Goal: Transaction & Acquisition: Purchase product/service

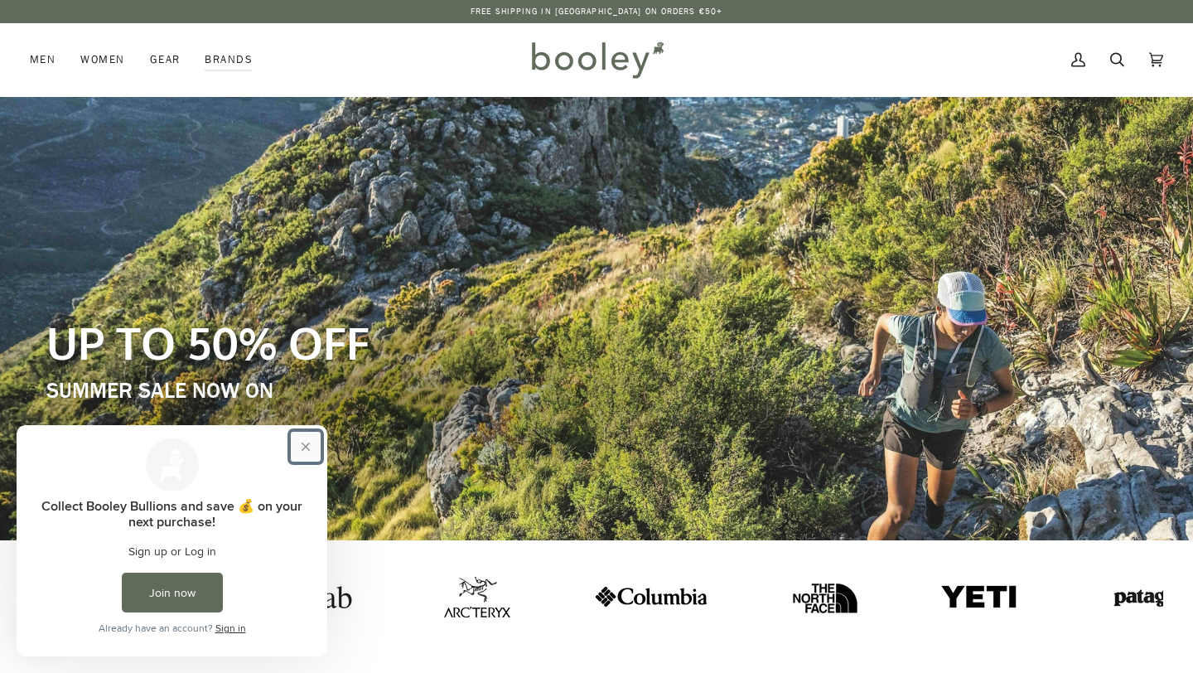
click at [308, 446] on button "Close prompt" at bounding box center [306, 447] width 30 height 30
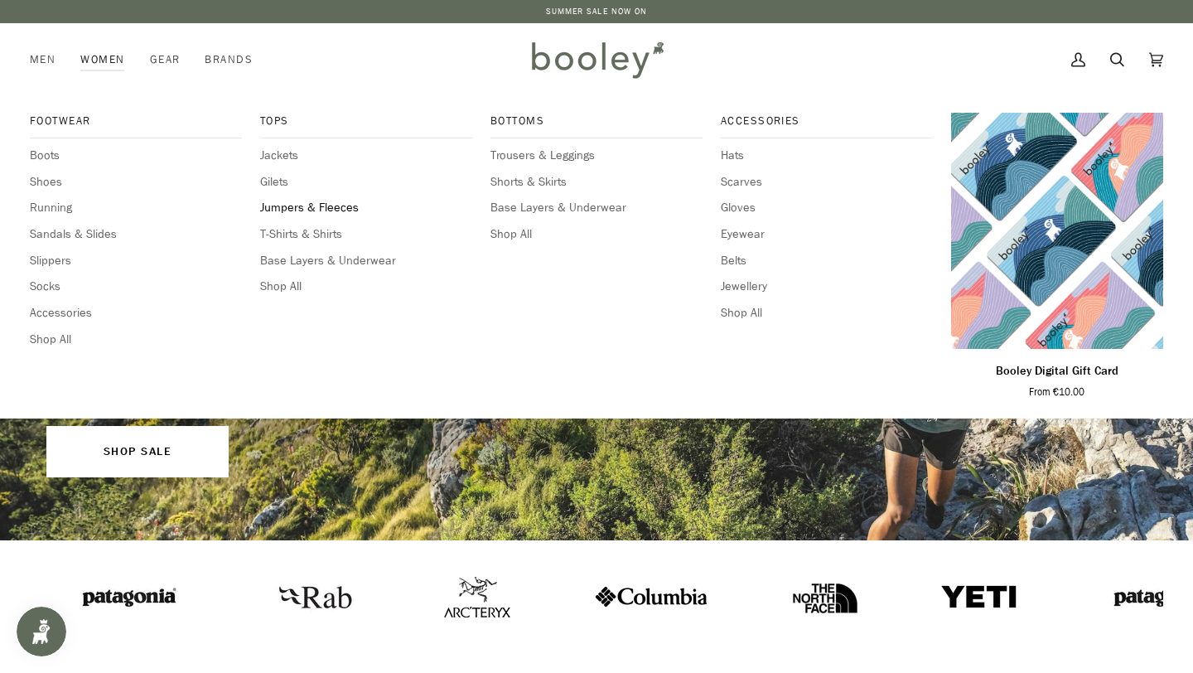
click at [287, 211] on span "Jumpers & Fleeces" at bounding box center [366, 208] width 212 height 18
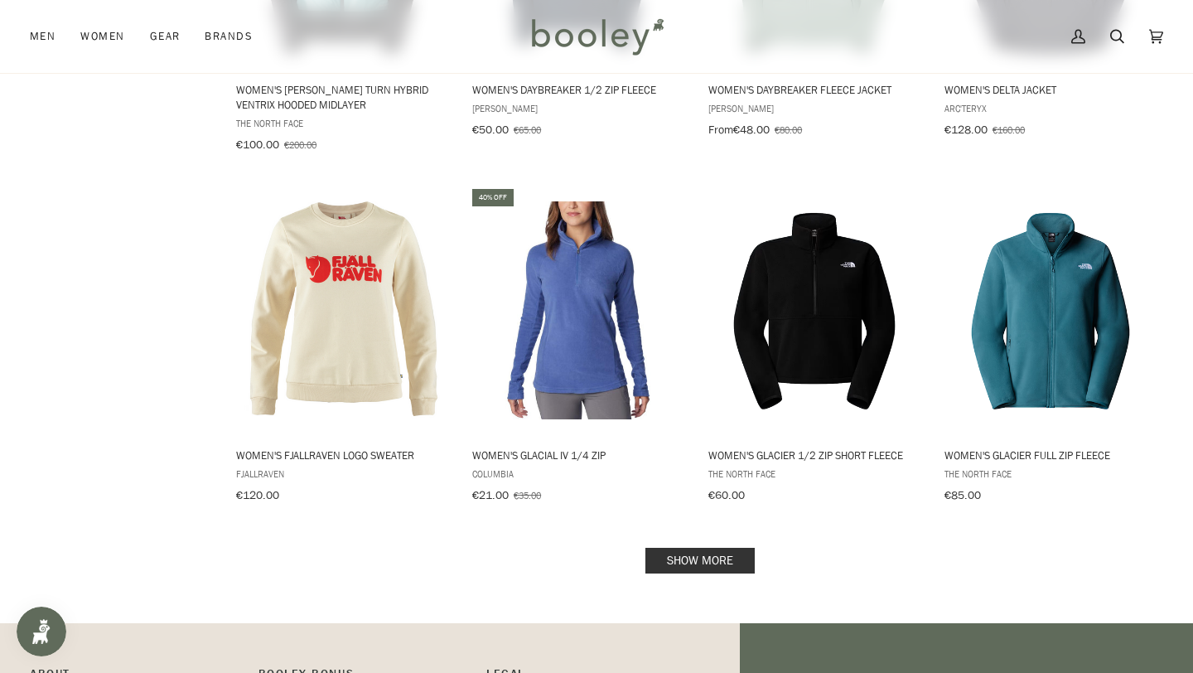
scroll to position [1572, 0]
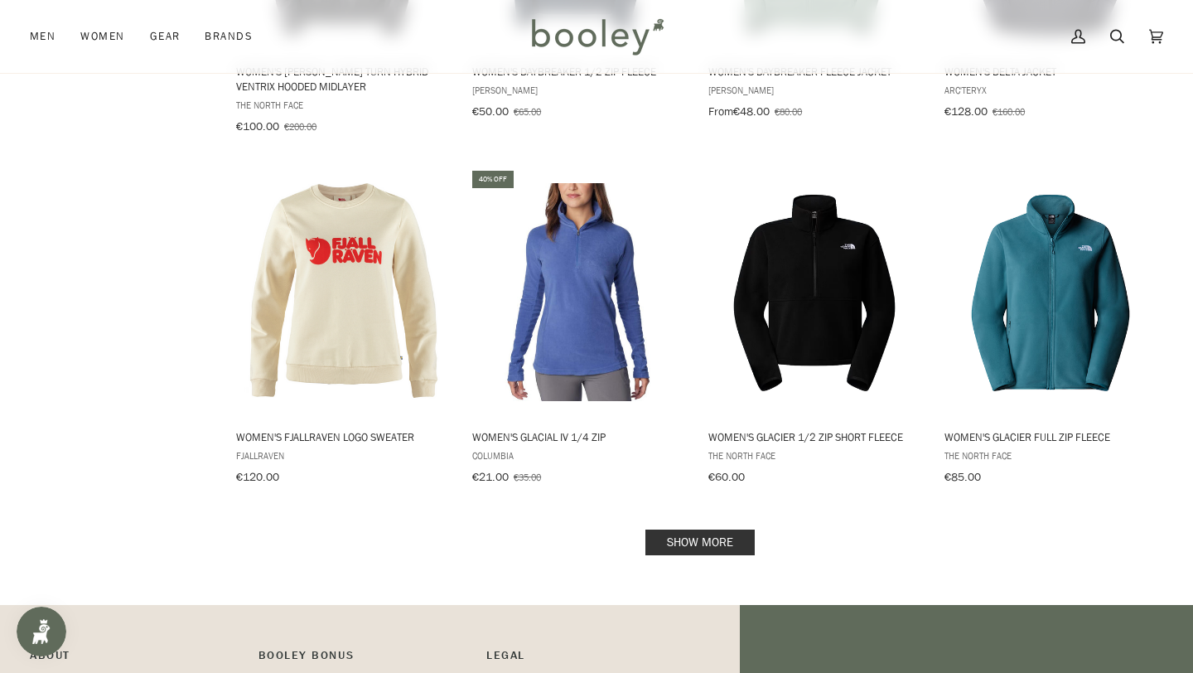
click at [735, 533] on link "Show more" at bounding box center [699, 542] width 109 height 26
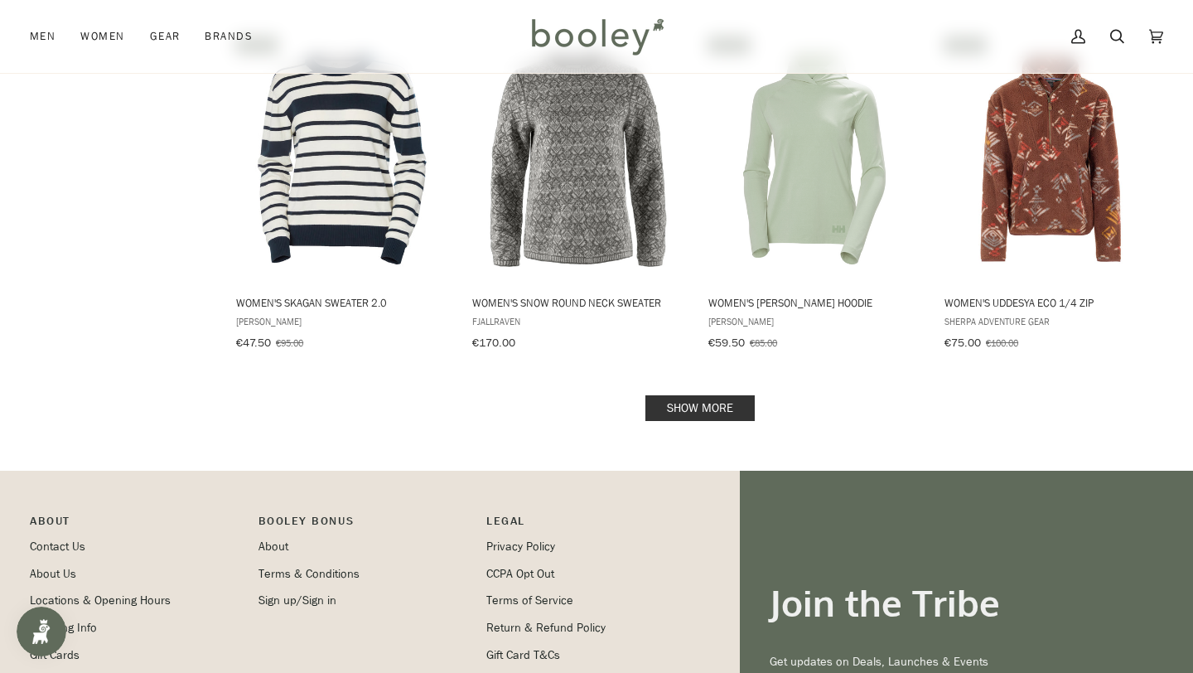
scroll to position [3502, 0]
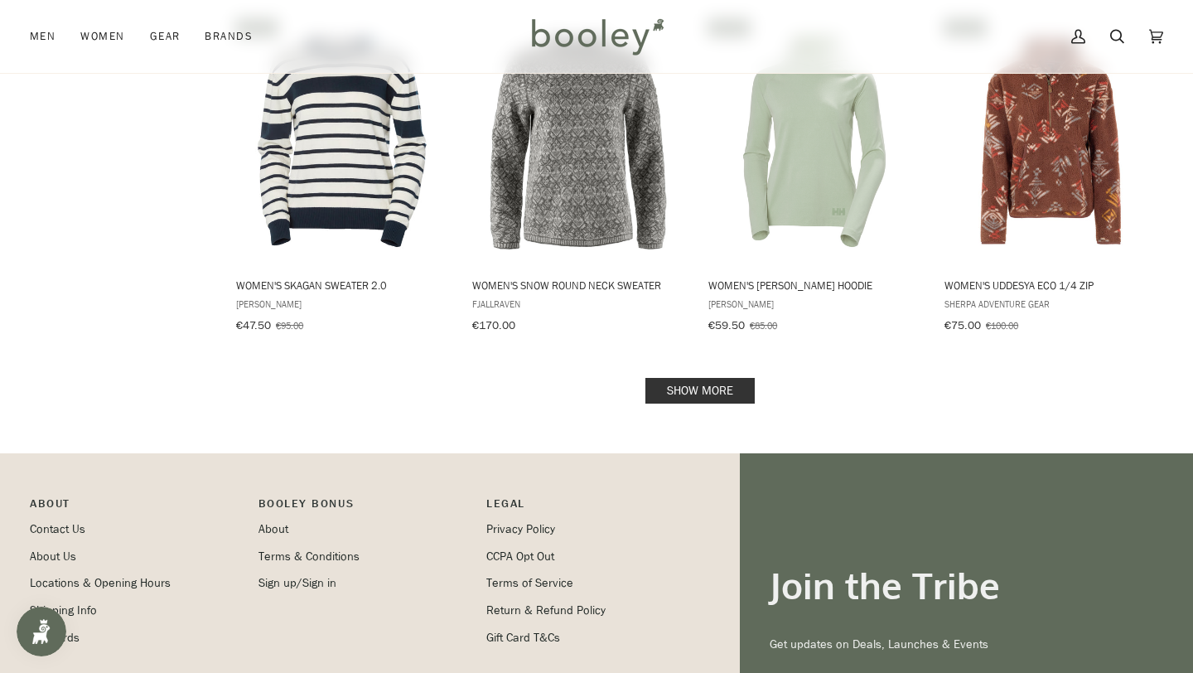
click at [716, 378] on link "Show more" at bounding box center [699, 391] width 109 height 26
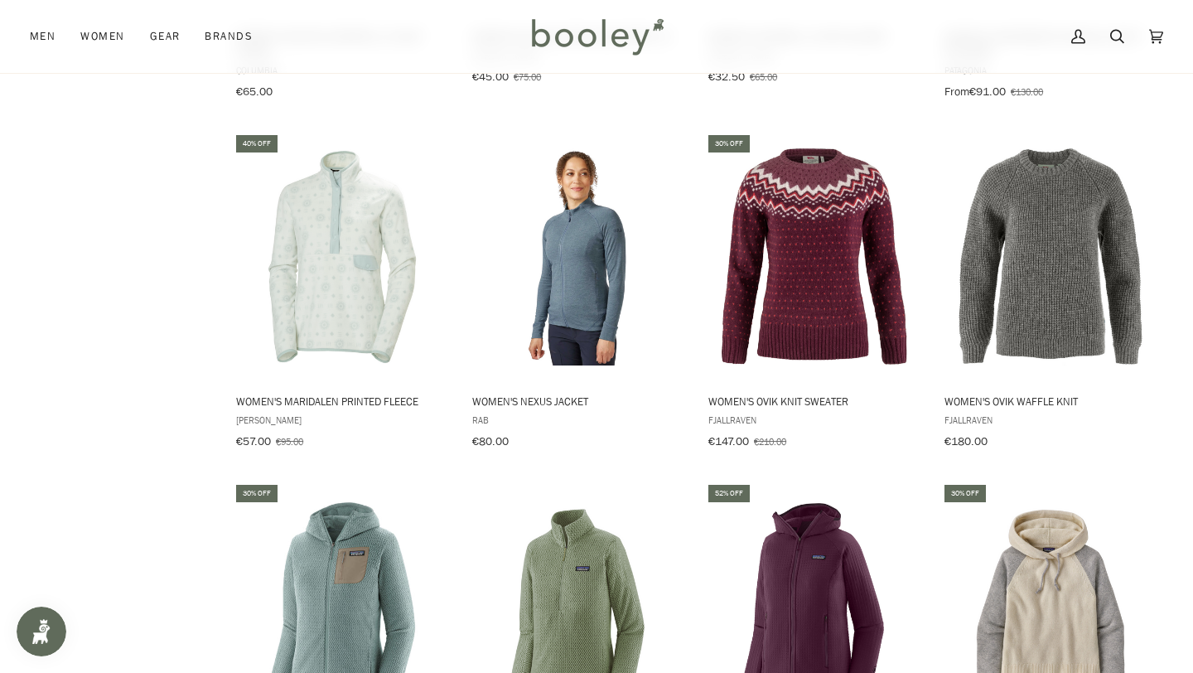
scroll to position [2321, 0]
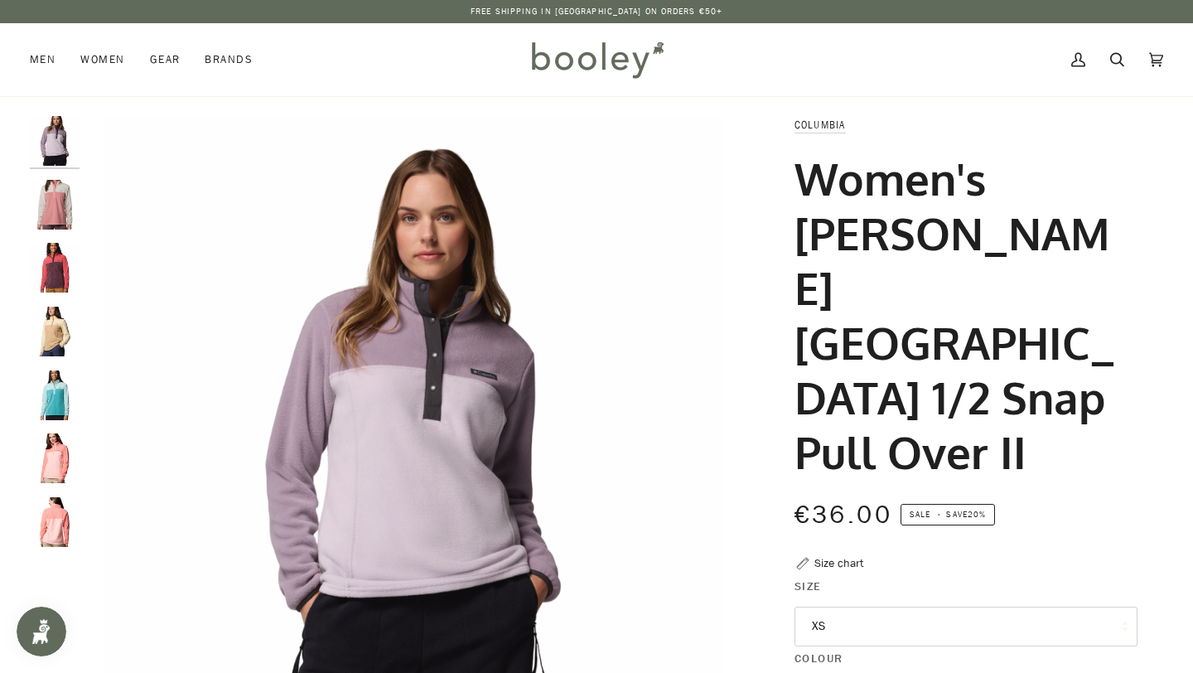
click at [53, 206] on img "Columbia Women's Benton Springs 1/2 Snap Pull Over II Dark Stone/Pink - Booley …" at bounding box center [55, 205] width 50 height 50
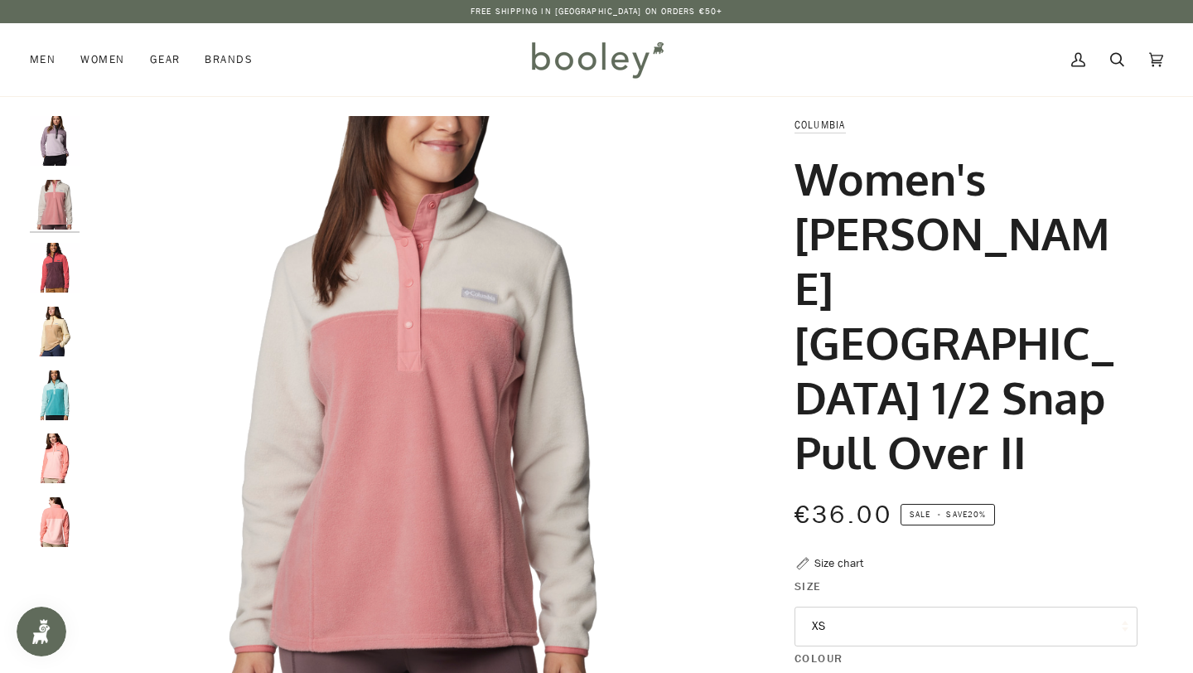
click at [54, 267] on img "Columbia Women's Benton Springs 1/2 Snap Pull Over II Daredevil/Moonvista - Boo…" at bounding box center [55, 268] width 50 height 50
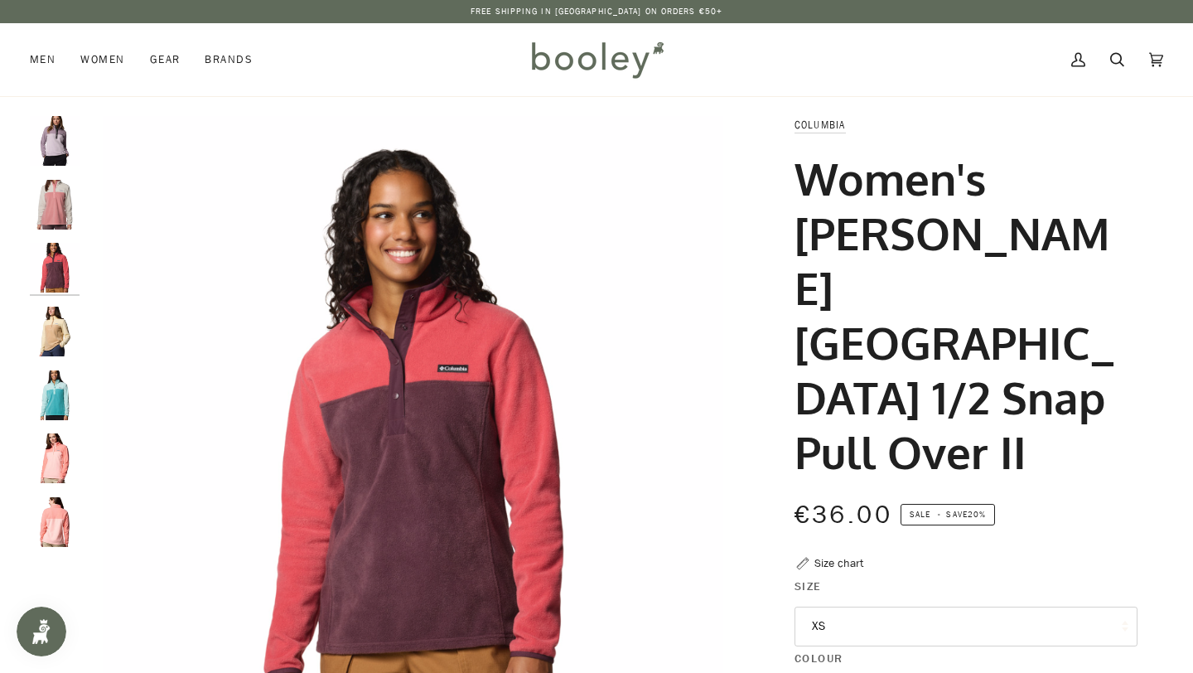
click at [54, 323] on img "Women's Benton Springs 1/2 Snap Pull Over II" at bounding box center [55, 331] width 50 height 50
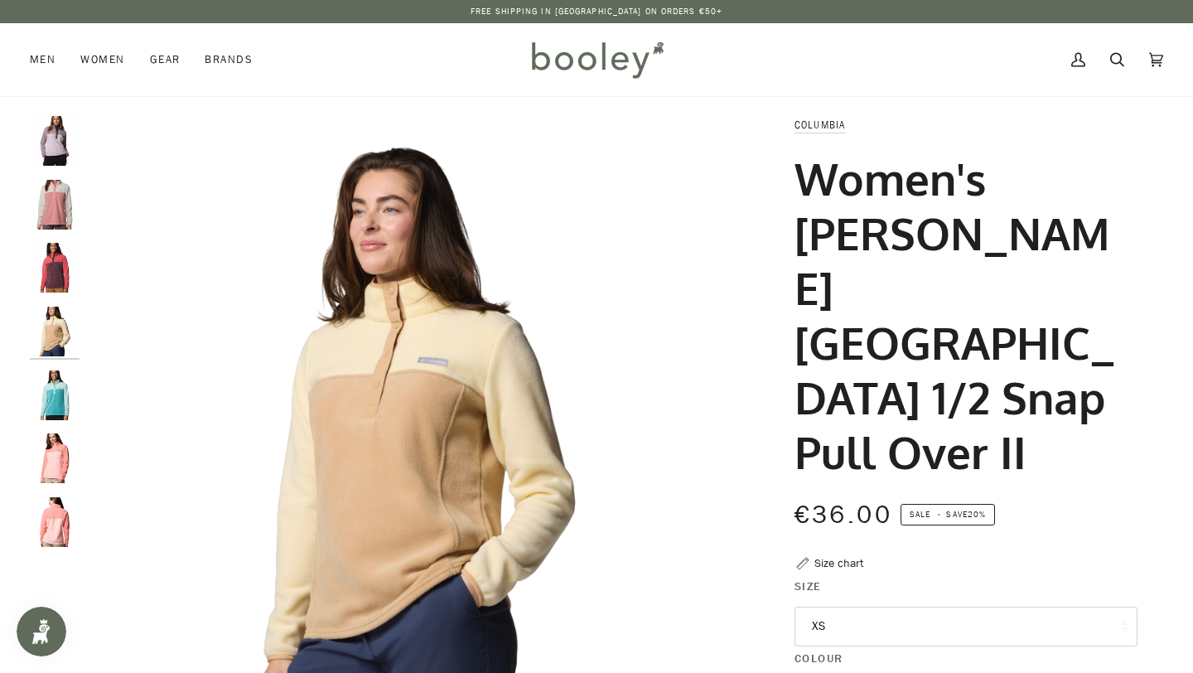
click at [58, 417] on img "Women's Benton Springs 1/2 Snap Pull Over II" at bounding box center [55, 395] width 50 height 50
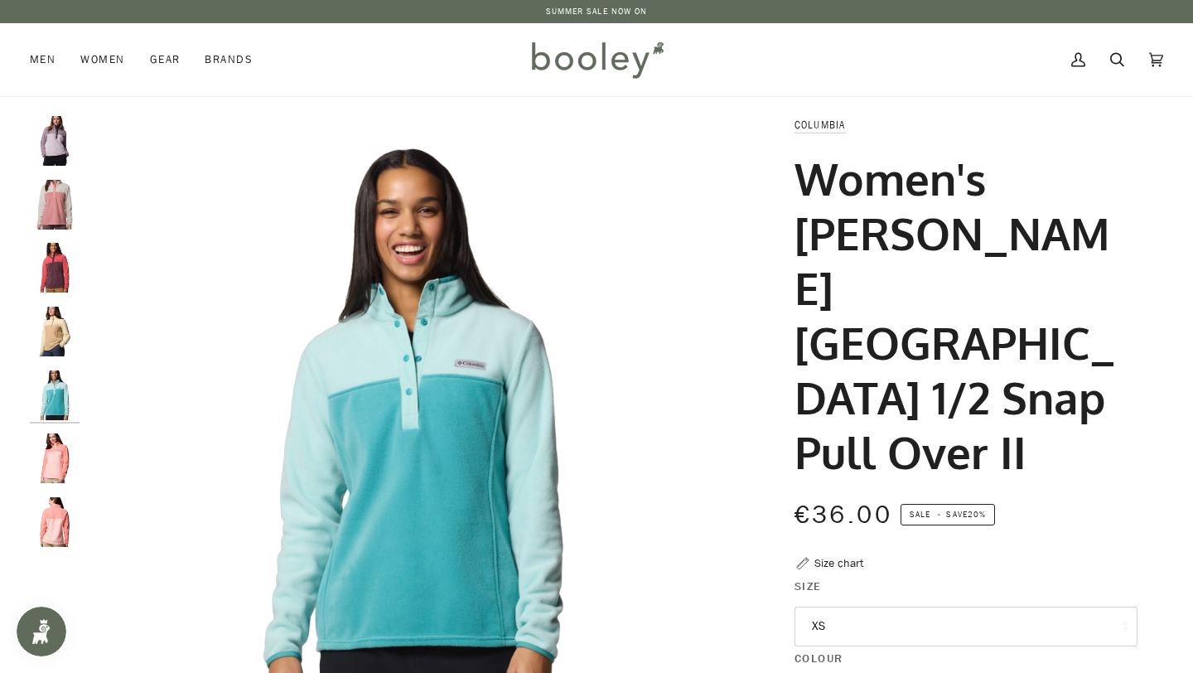
click at [65, 261] on img "Columbia Women's Benton Springs 1/2 Snap Pull Over II Daredevil/Moonvista - Boo…" at bounding box center [55, 268] width 50 height 50
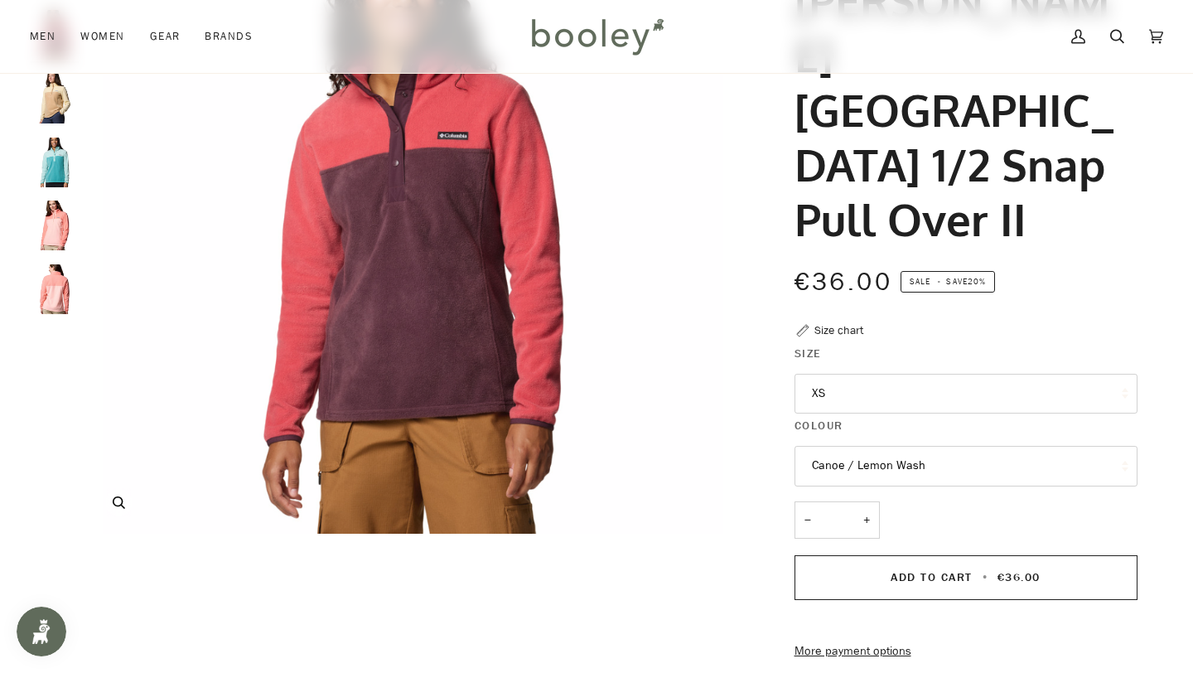
scroll to position [257, 0]
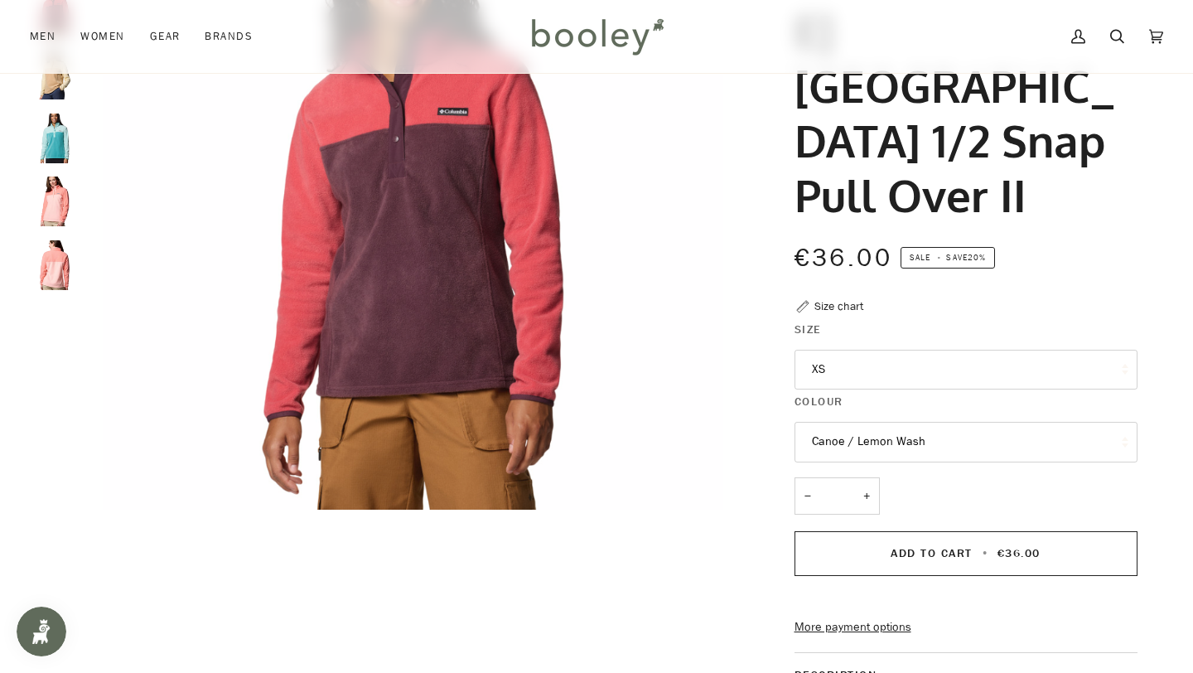
click at [892, 422] on button "Canoe / Lemon Wash" at bounding box center [965, 442] width 343 height 41
click at [759, 403] on div "Columbia Women's Benton Springs 1/2 Snap Pull Over II €36.00 Sale • Save 20% Si…" at bounding box center [950, 409] width 425 height 1101
click at [871, 422] on button "Canoe / Lemon Wash" at bounding box center [965, 442] width 343 height 41
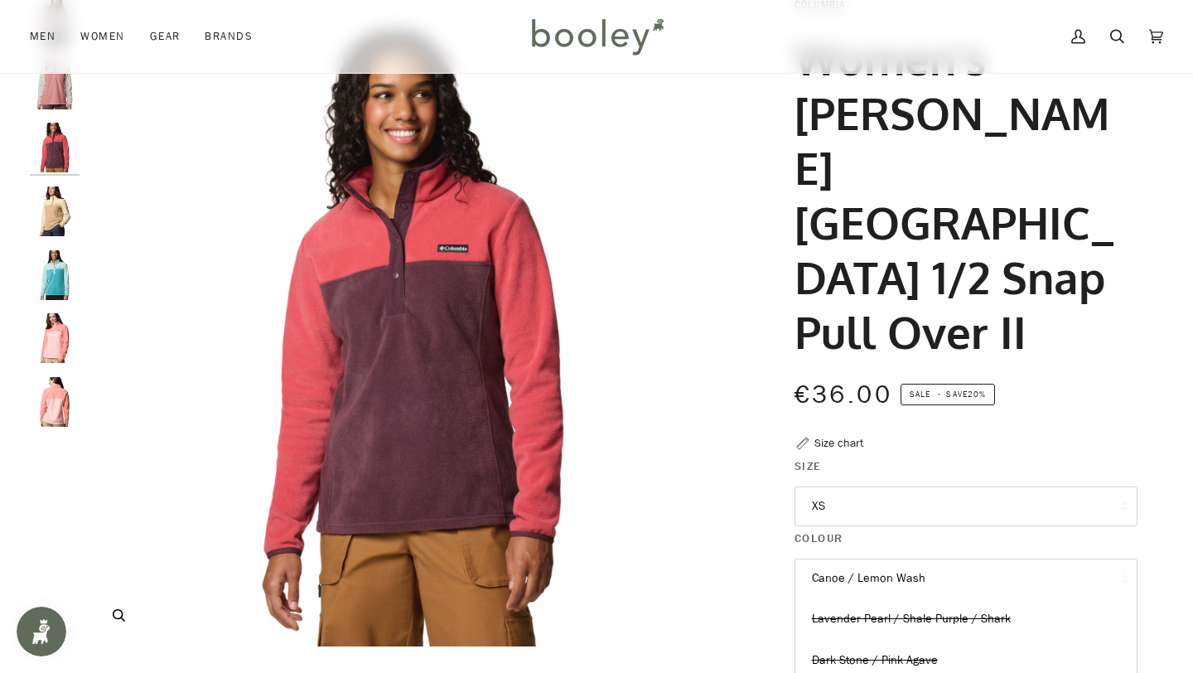
scroll to position [94, 0]
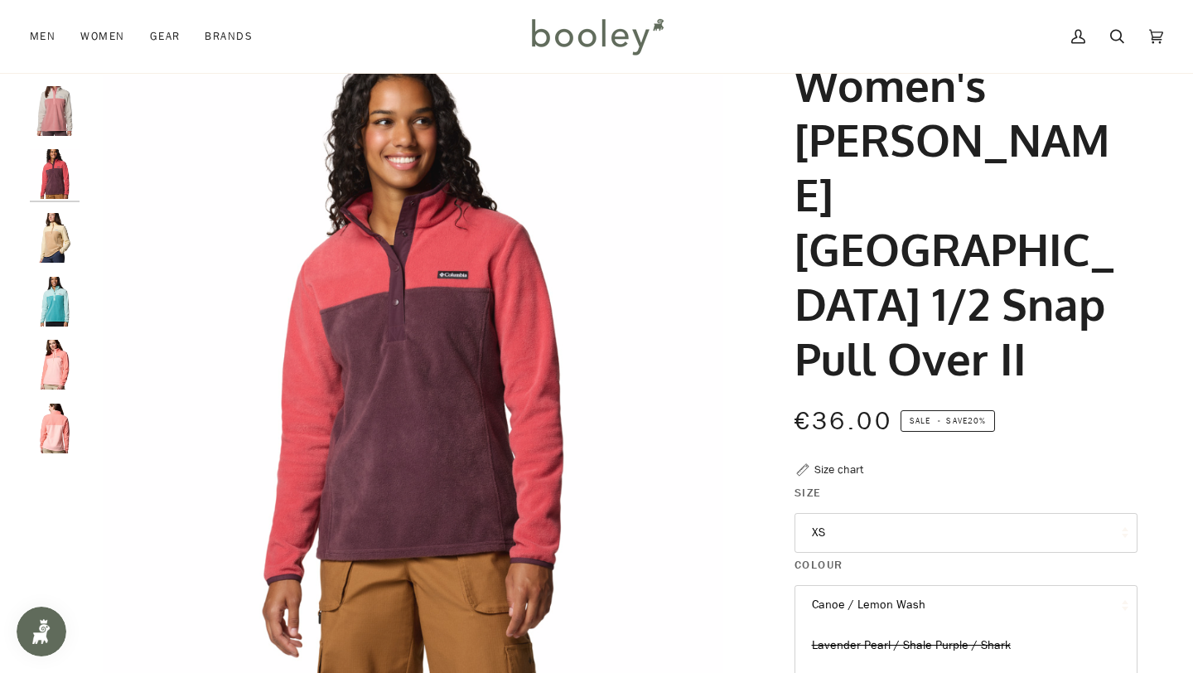
click at [59, 254] on img "Women's Benton Springs 1/2 Snap Pull Over II" at bounding box center [55, 238] width 50 height 50
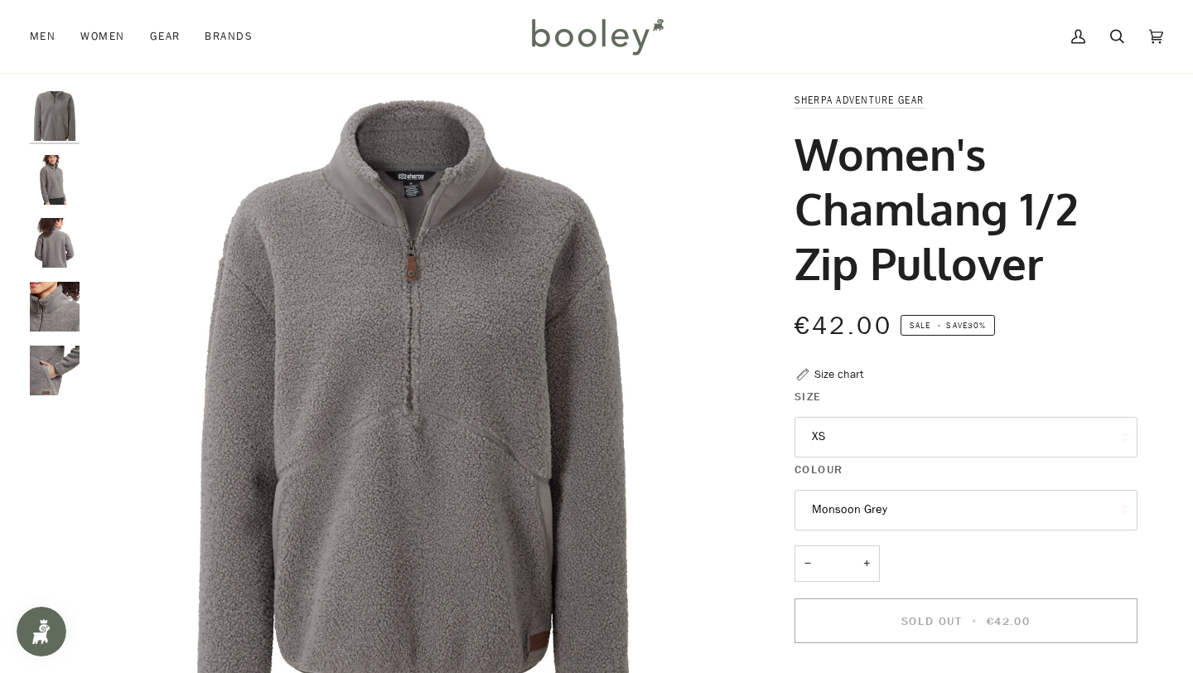
scroll to position [16, 0]
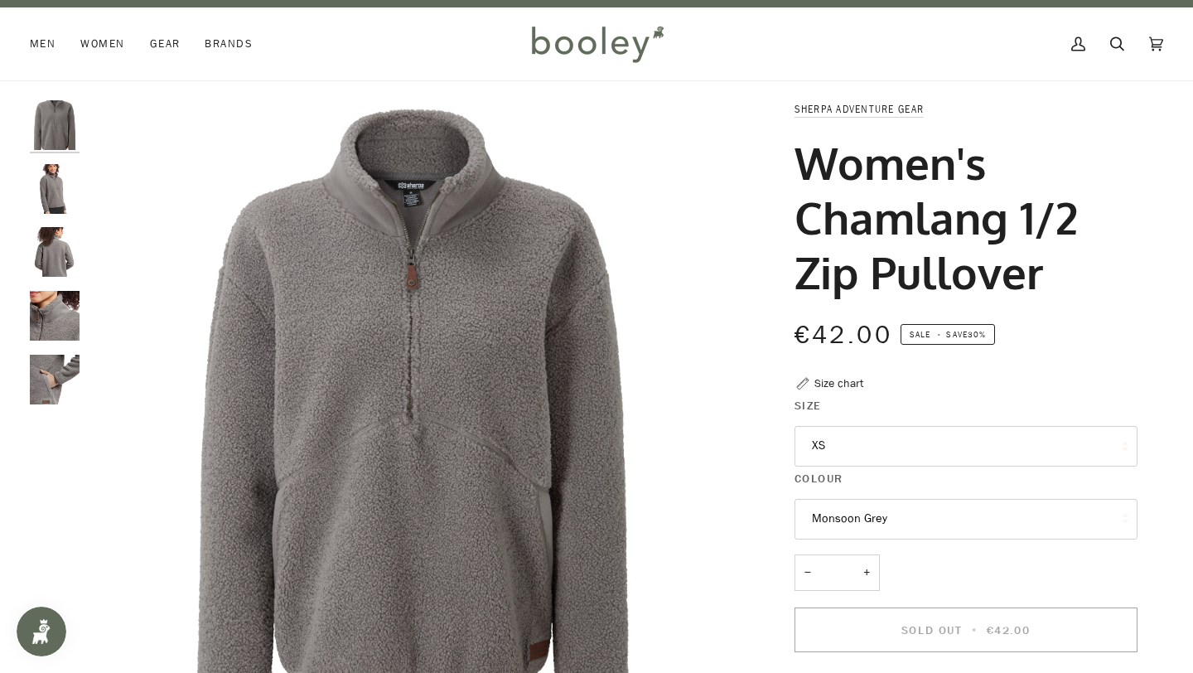
click at [54, 183] on img "Sherpa Adventure Gear Women's Chamlang 1/2 Zip Pullover - Booley Galway" at bounding box center [55, 189] width 50 height 50
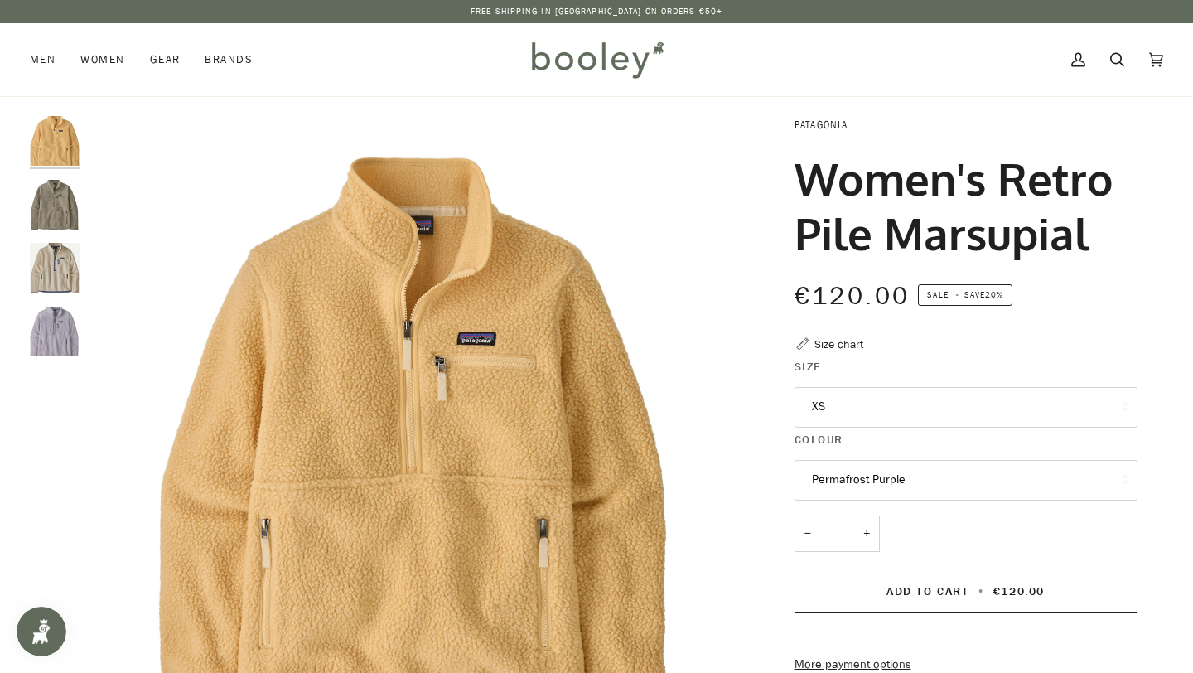
click at [70, 326] on img "Women's Retro Pile Marsupial" at bounding box center [55, 331] width 50 height 50
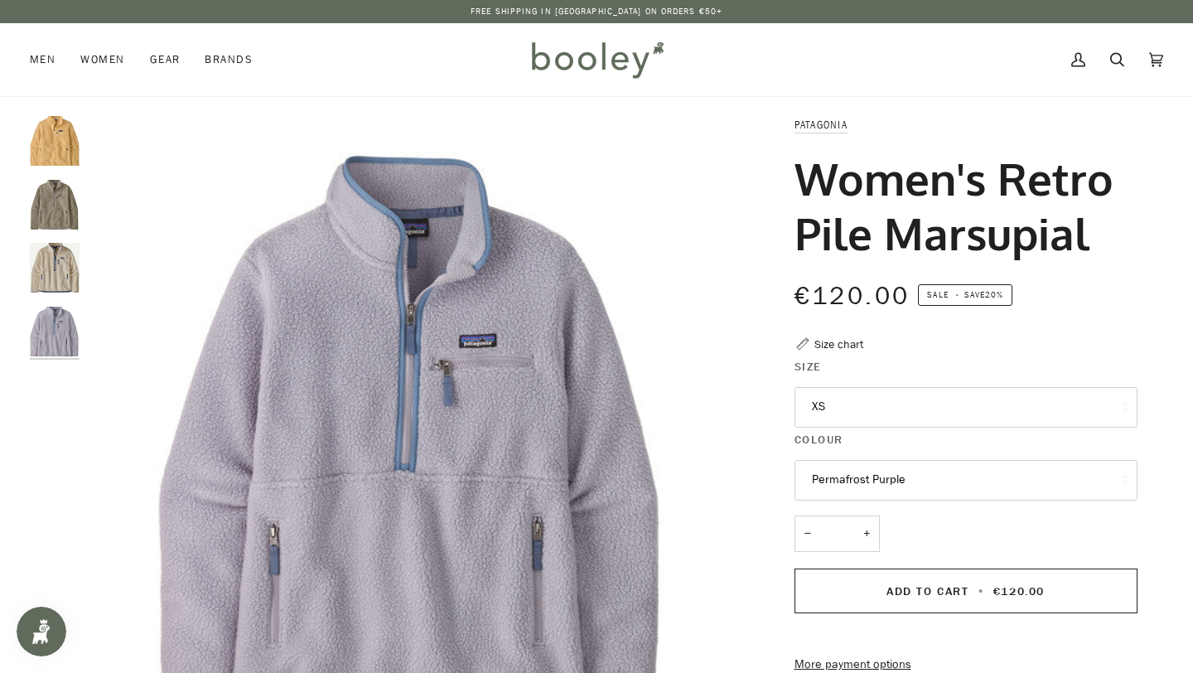
click at [55, 257] on img "Women's Retro Pile Marsupial" at bounding box center [55, 268] width 50 height 50
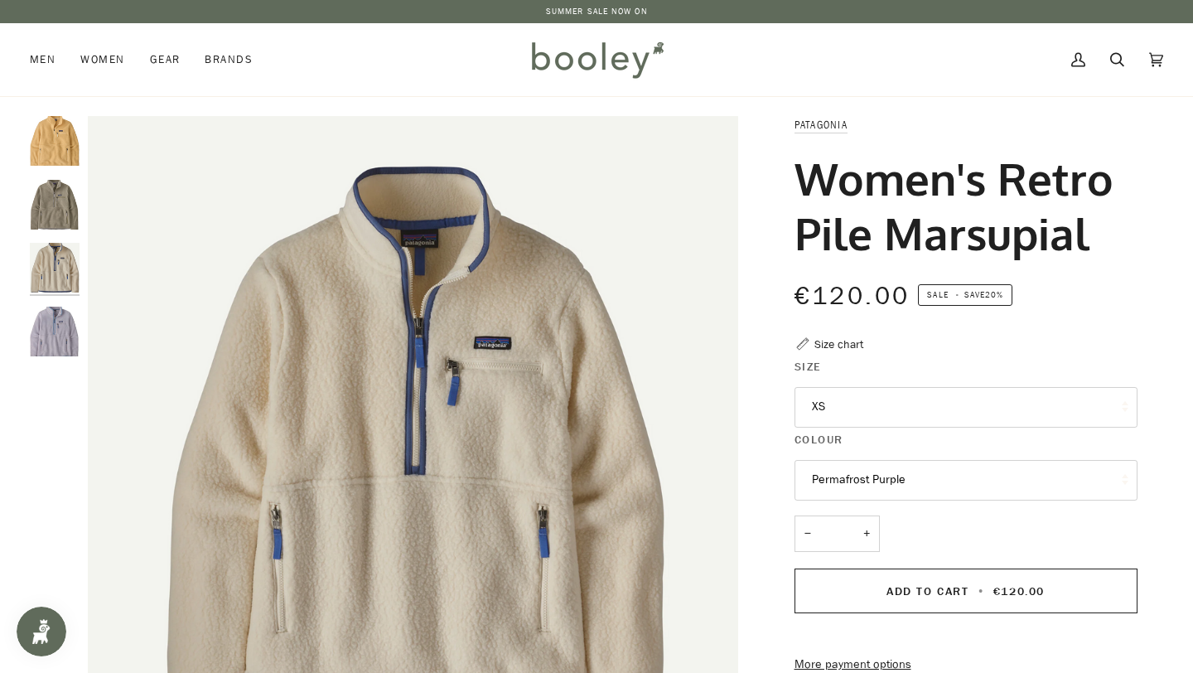
click at [56, 212] on img "Patagonia Women's Retro Pile Marsupial River Rock Green - Booley Galway" at bounding box center [55, 205] width 50 height 50
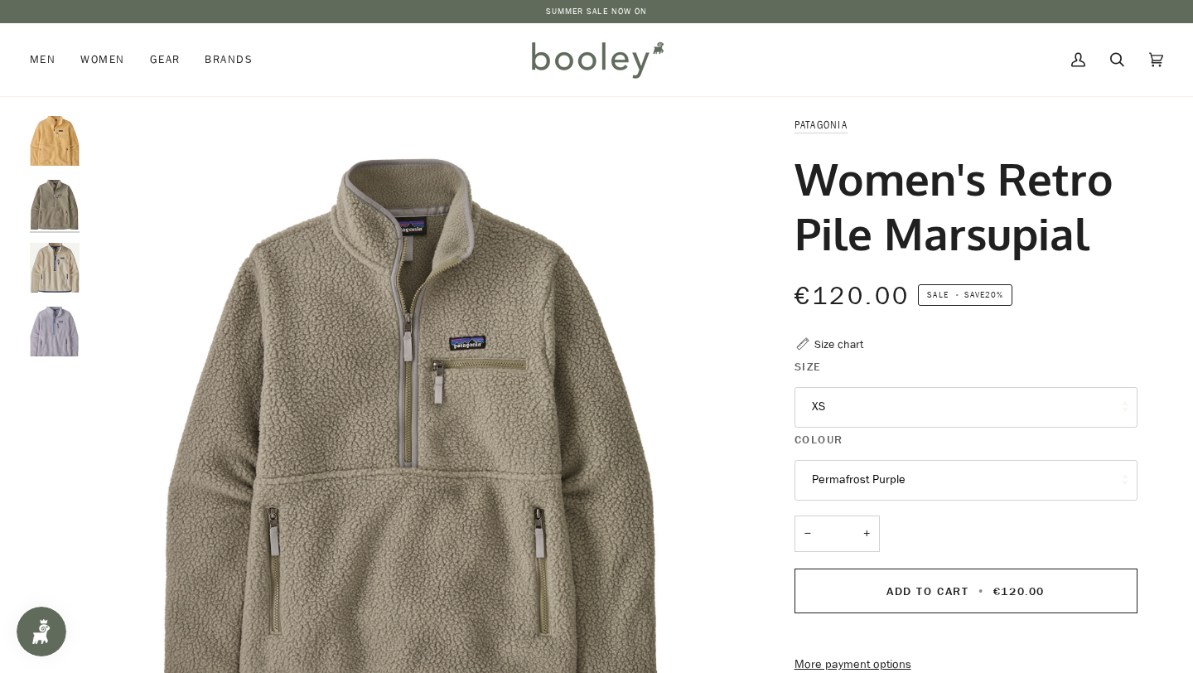
click at [67, 290] on img "Women's Retro Pile Marsupial" at bounding box center [55, 268] width 50 height 50
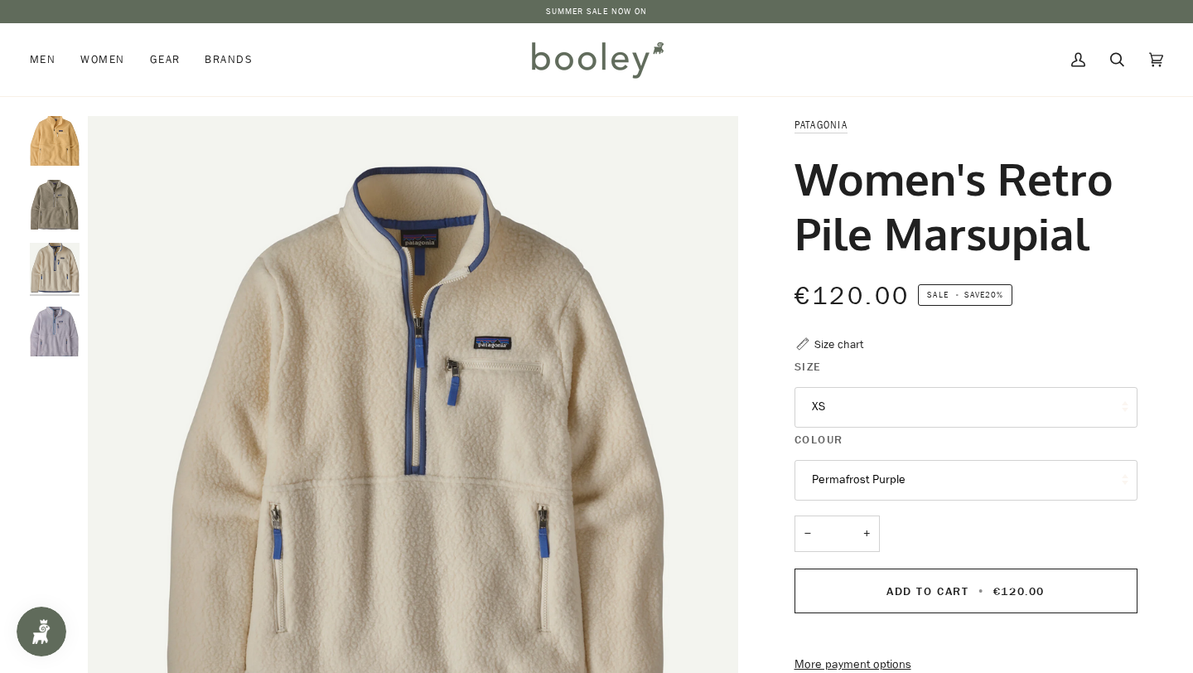
click at [839, 467] on button "Permafrost Purple" at bounding box center [965, 480] width 343 height 41
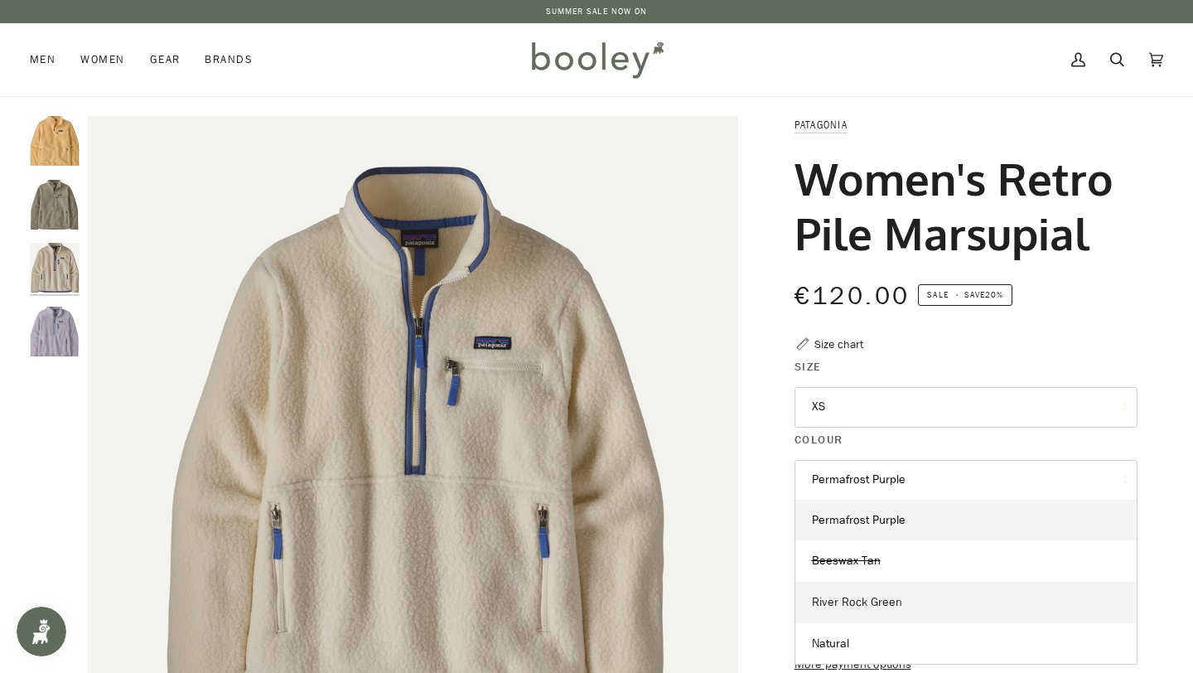
click at [855, 600] on span "River Rock Green" at bounding box center [857, 602] width 90 height 16
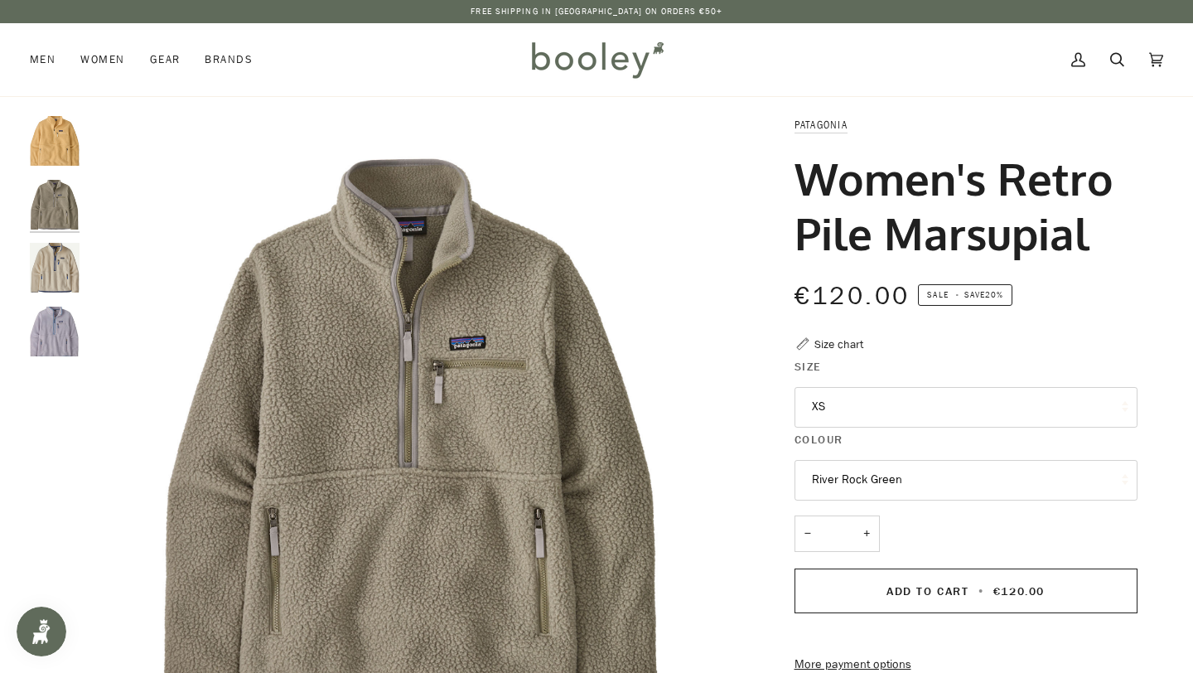
click at [854, 487] on button "River Rock Green" at bounding box center [965, 480] width 343 height 41
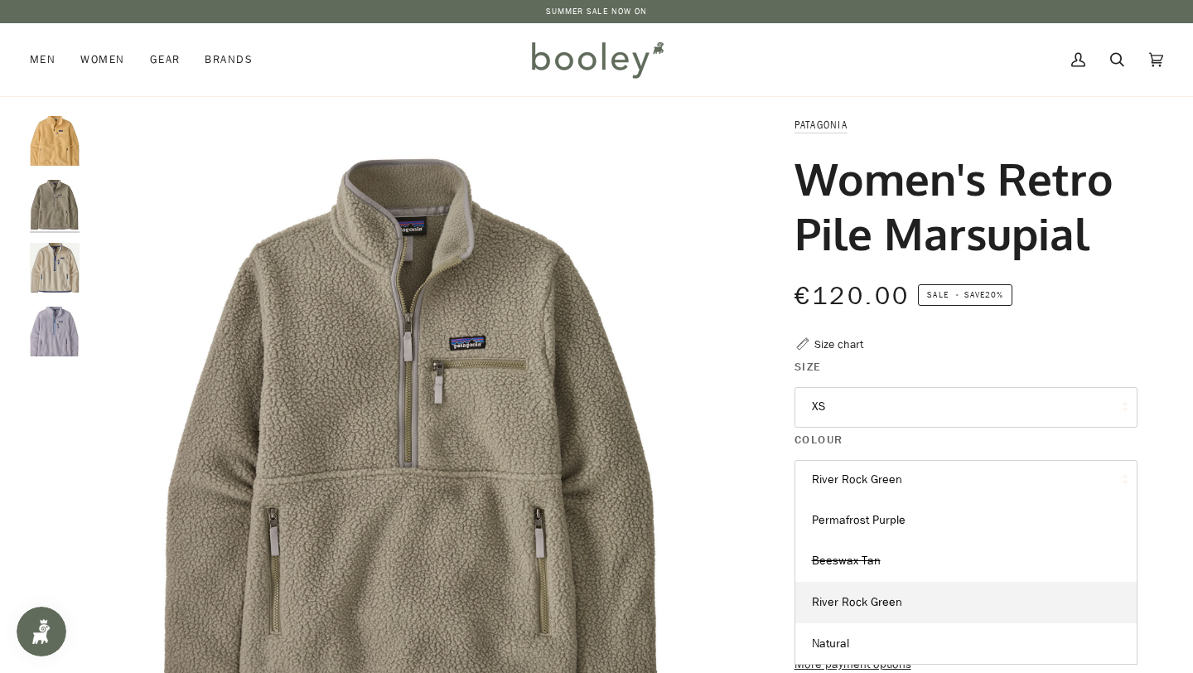
click at [63, 268] on img "Women's Retro Pile Marsupial" at bounding box center [55, 268] width 50 height 50
